Goal: Information Seeking & Learning: Learn about a topic

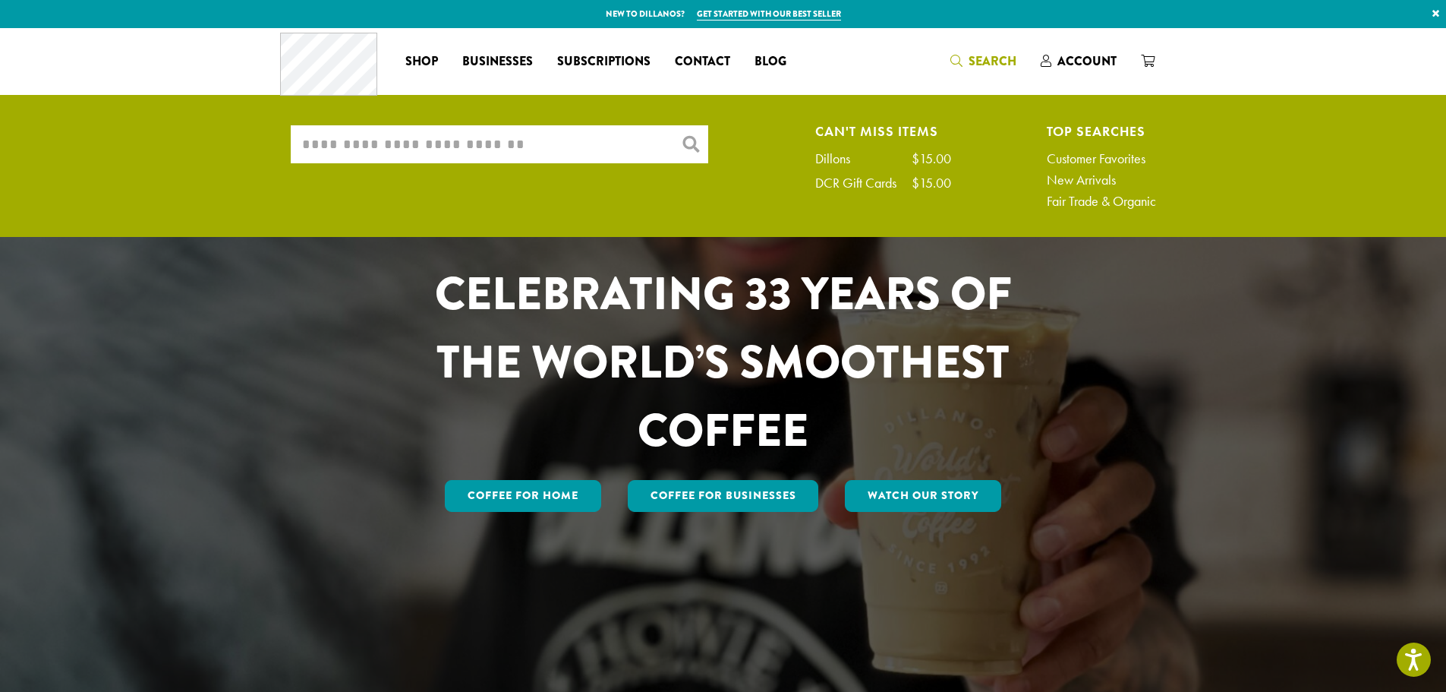
click at [583, 124] on ul "What are you searching for? × Can't Miss Items Dillons $15.00 DCR Gift Cards $1…" at bounding box center [723, 170] width 1446 height 133
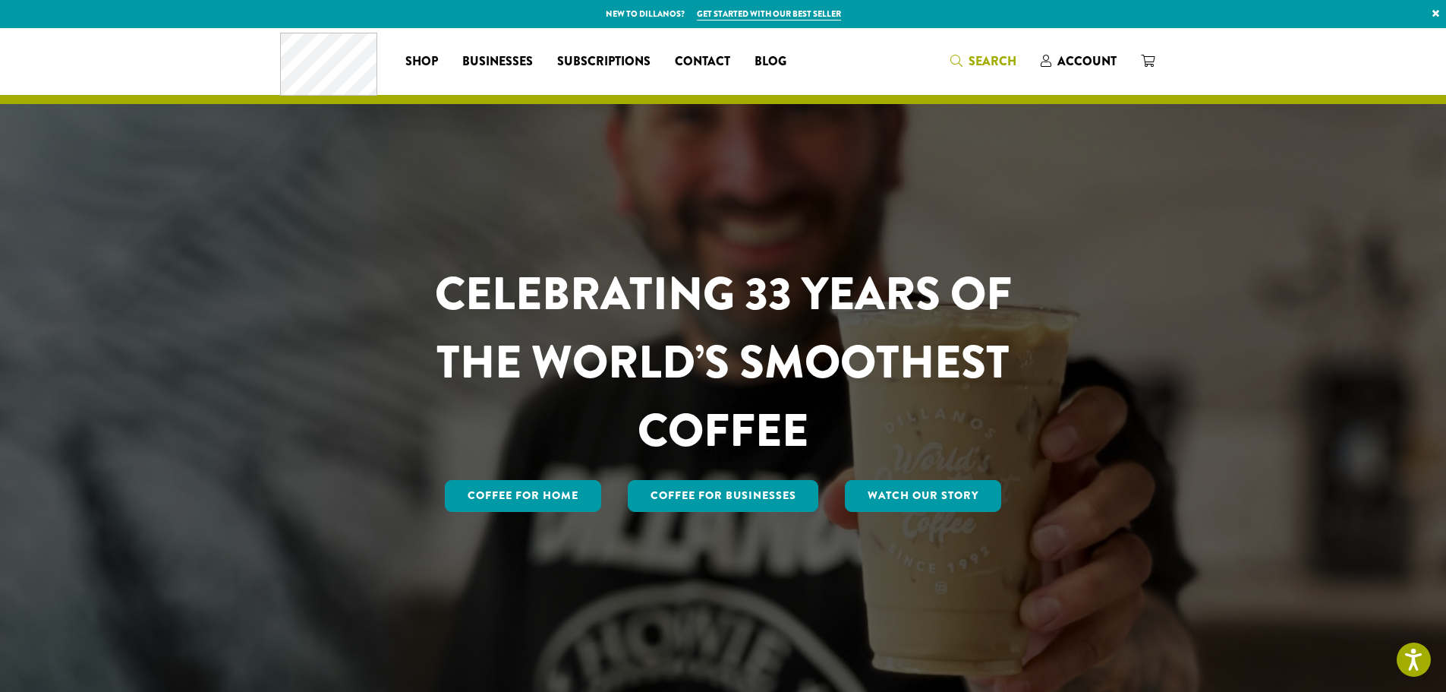
click at [974, 63] on span "Search" at bounding box center [993, 60] width 48 height 17
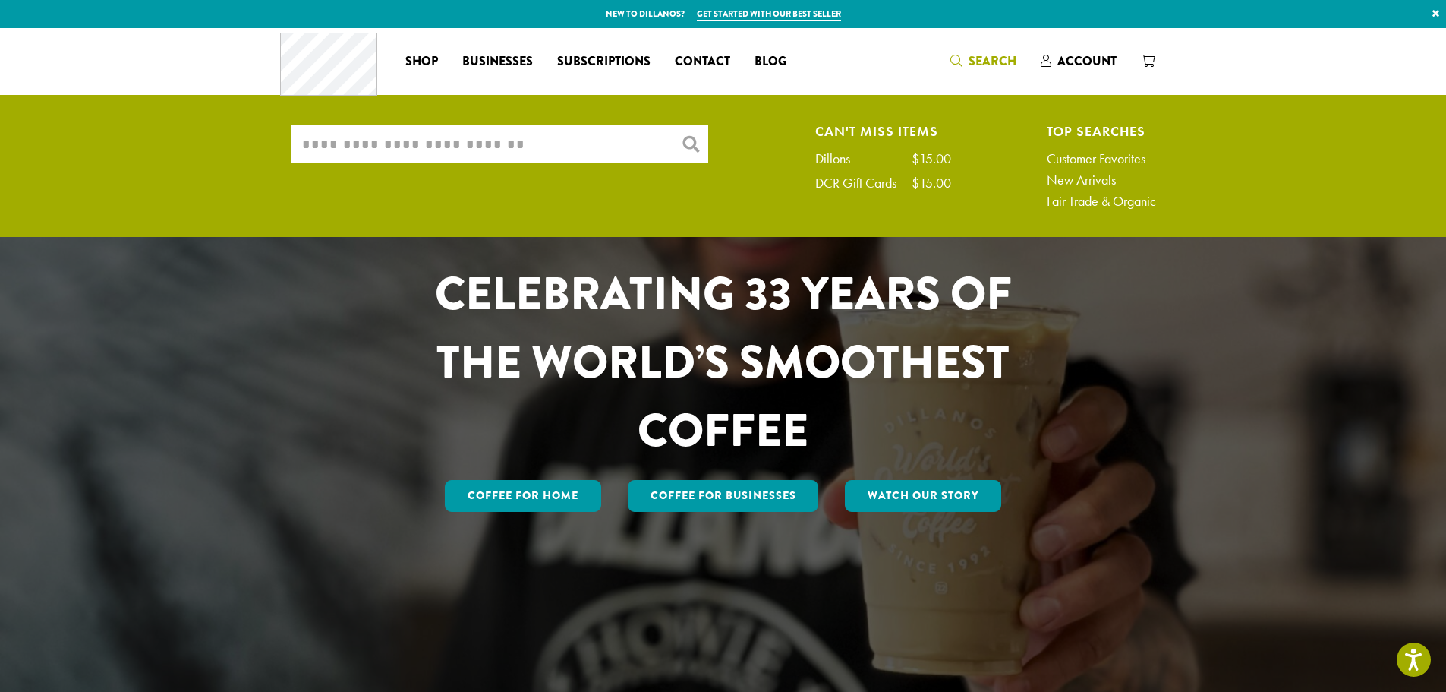
click at [607, 154] on input "What are you searching for?" at bounding box center [499, 144] width 417 height 38
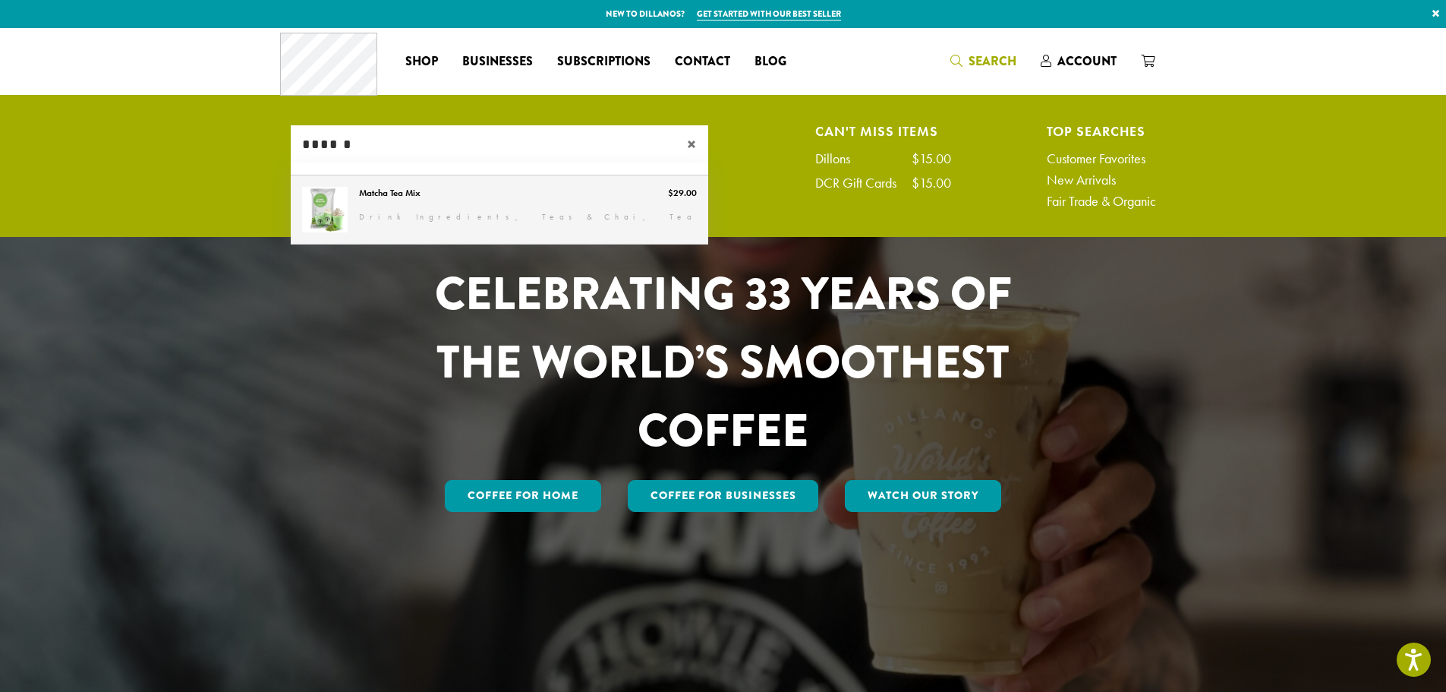
type input "******"
click at [420, 192] on link "Matcha Tea Mix" at bounding box center [499, 209] width 417 height 68
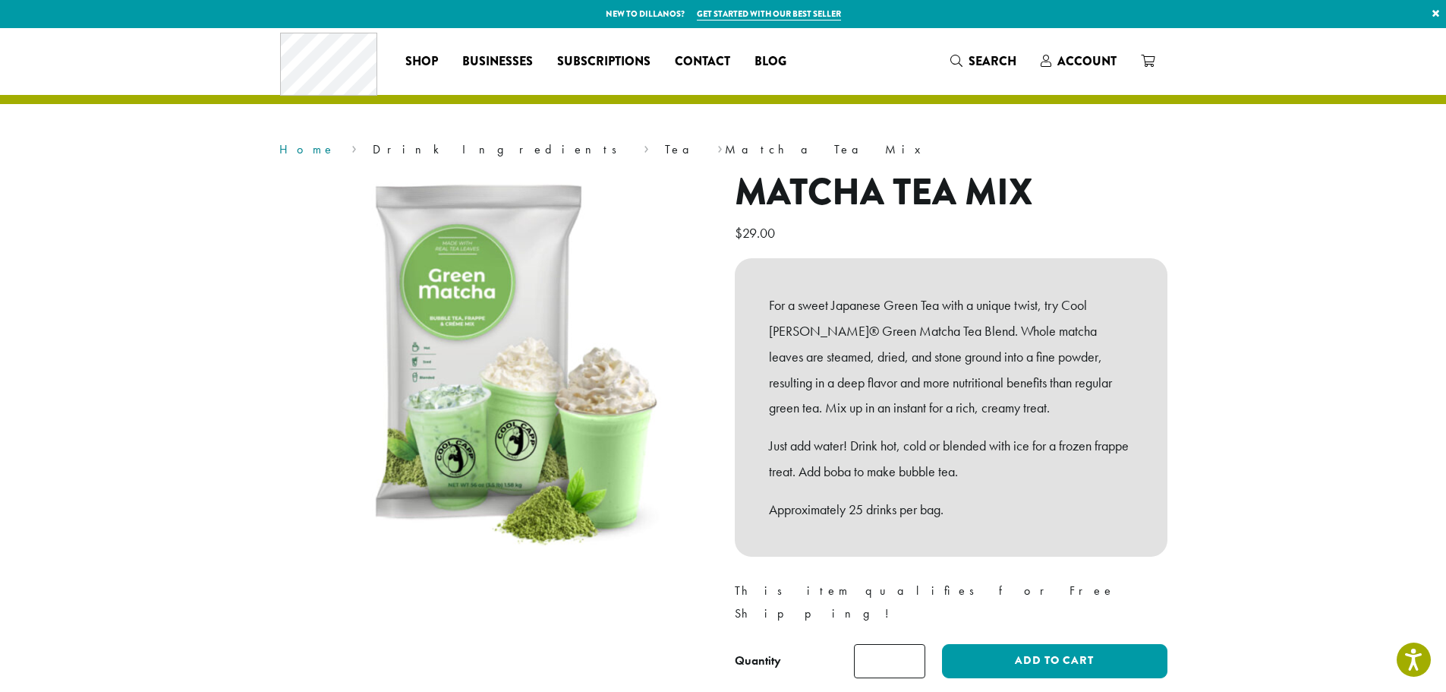
click at [302, 150] on link "Home" at bounding box center [307, 149] width 56 height 16
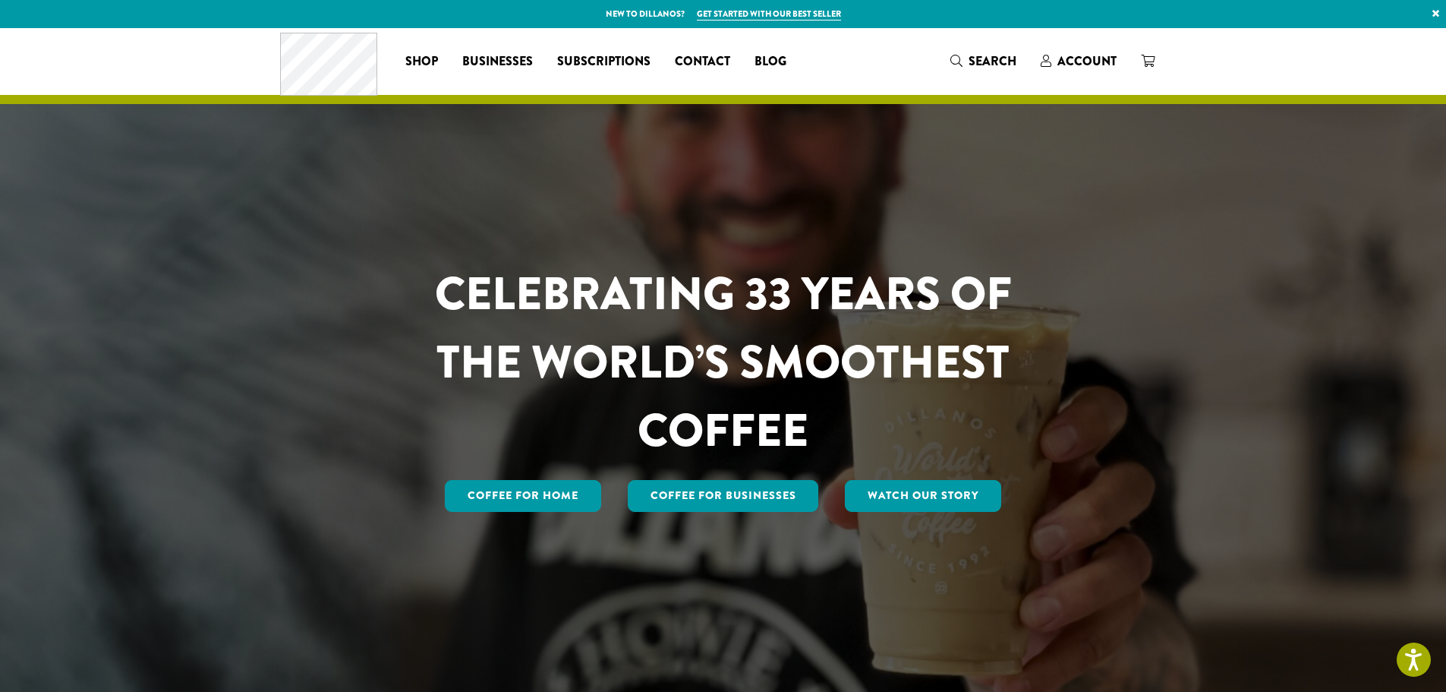
drag, startPoint x: 728, startPoint y: 514, endPoint x: 729, endPoint y: 505, distance: 9.1
click at [728, 512] on div "Coffee for Home Coffee For Businesses Watch Our Story" at bounding box center [723, 496] width 666 height 38
click at [729, 504] on link "Coffee For Businesses" at bounding box center [723, 496] width 191 height 32
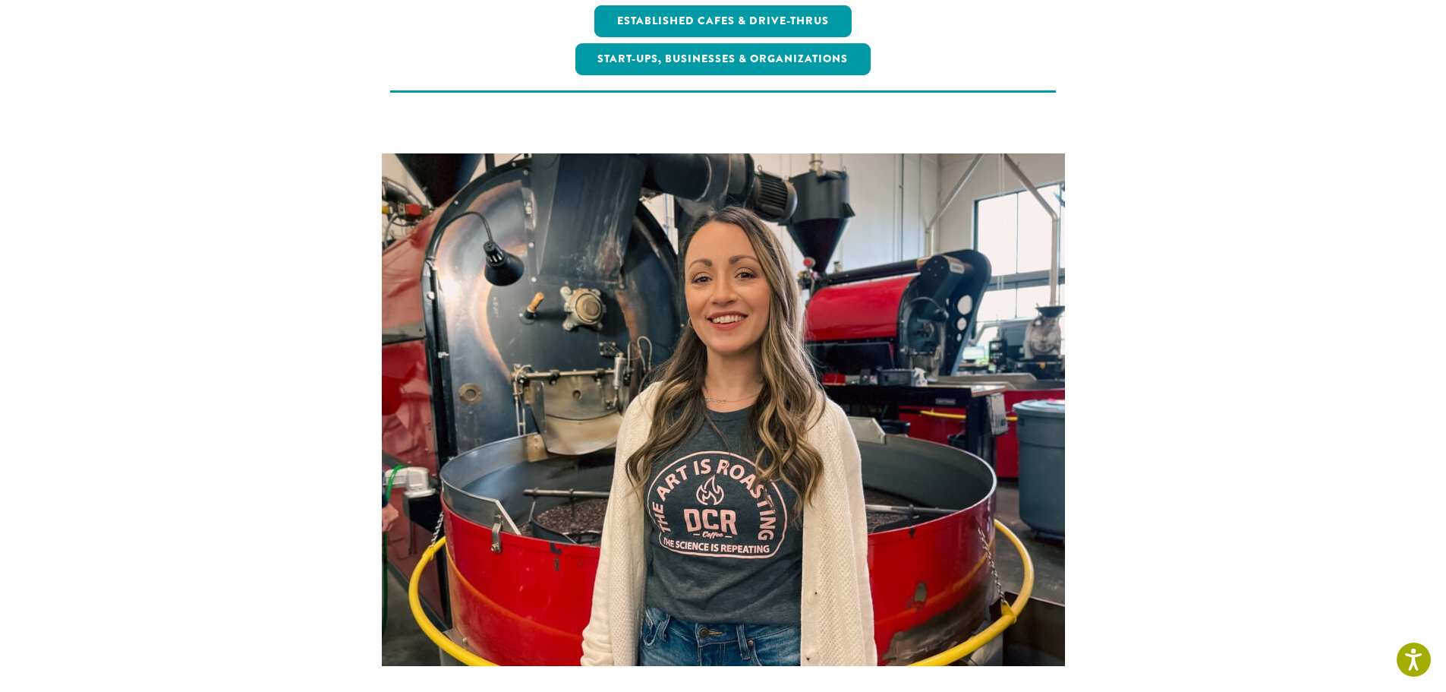
scroll to position [380, 0]
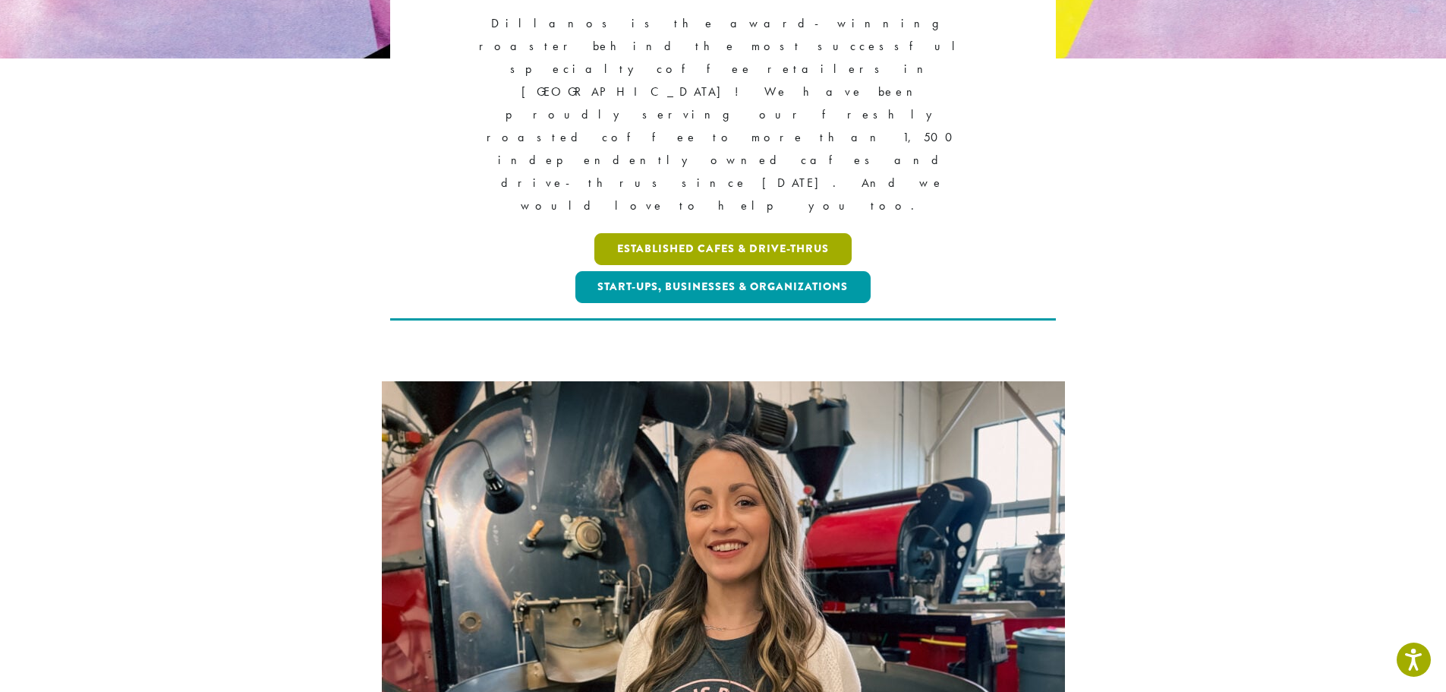
click at [762, 233] on link "Established Cafes & Drive-Thrus" at bounding box center [722, 249] width 257 height 32
